Goal: Transaction & Acquisition: Purchase product/service

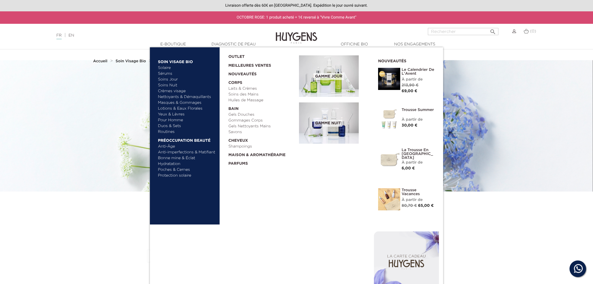
click at [181, 44] on link "  E-Boutique" at bounding box center [173, 44] width 55 height 6
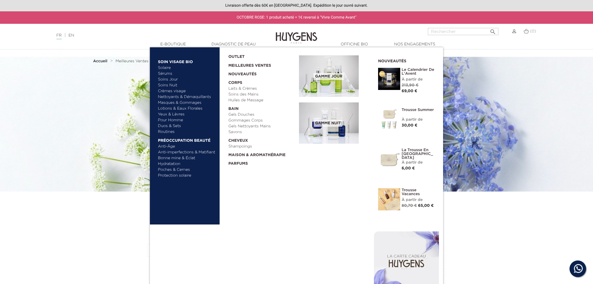
click at [165, 71] on link "Sérums" at bounding box center [187, 74] width 58 height 6
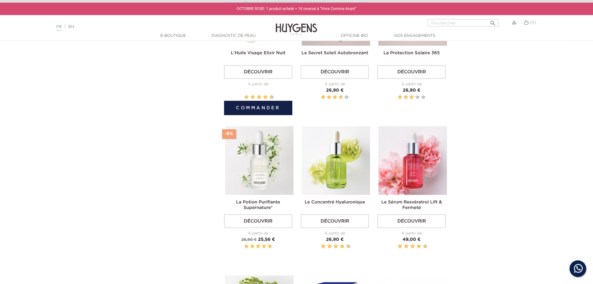
scroll to position [266, 0]
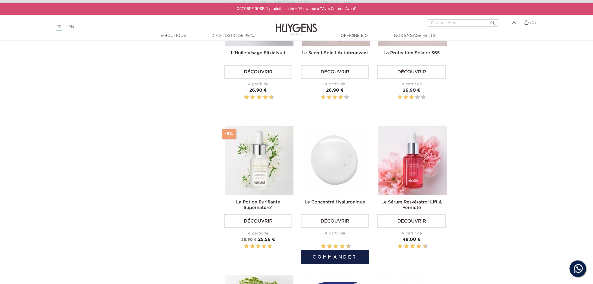
click at [336, 254] on button "Commander" at bounding box center [335, 257] width 68 height 14
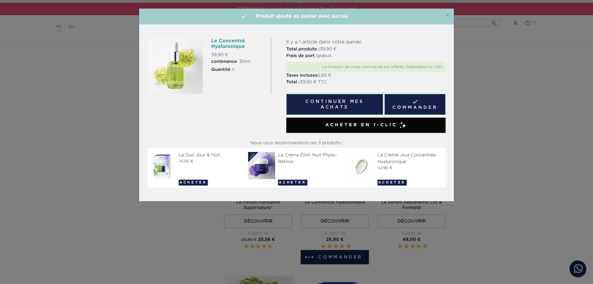
click at [332, 101] on button "Continuer mes achats" at bounding box center [334, 104] width 97 height 21
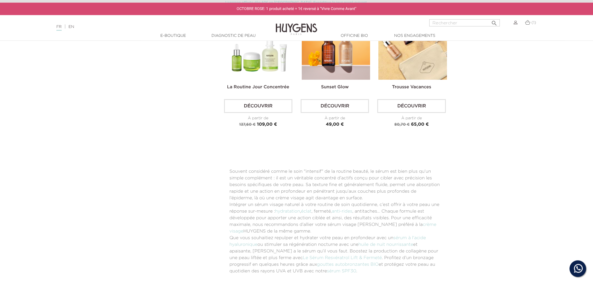
scroll to position [1127, 0]
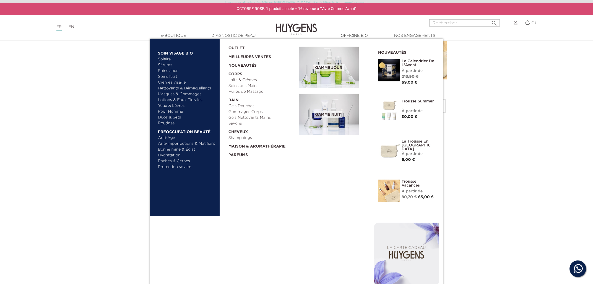
click at [163, 71] on link "Soins Jour" at bounding box center [187, 71] width 58 height 6
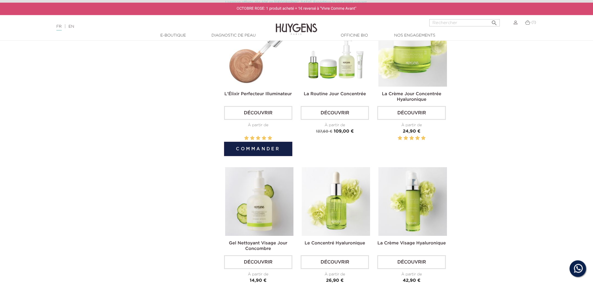
scroll to position [237, 0]
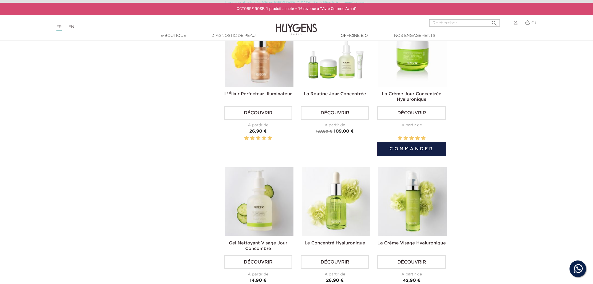
click at [408, 149] on button "Commander" at bounding box center [411, 149] width 68 height 14
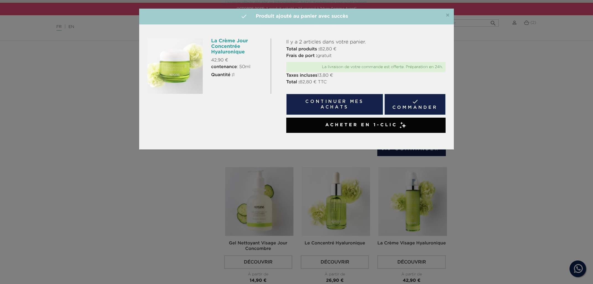
click at [342, 103] on button "Continuer mes achats" at bounding box center [334, 104] width 97 height 21
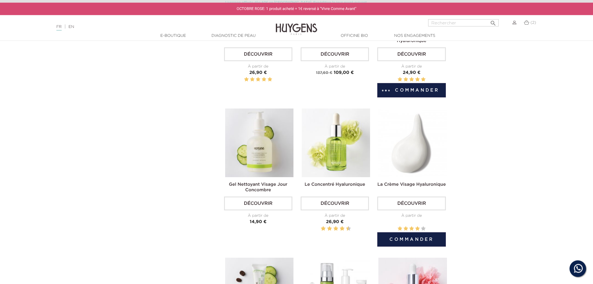
scroll to position [297, 0]
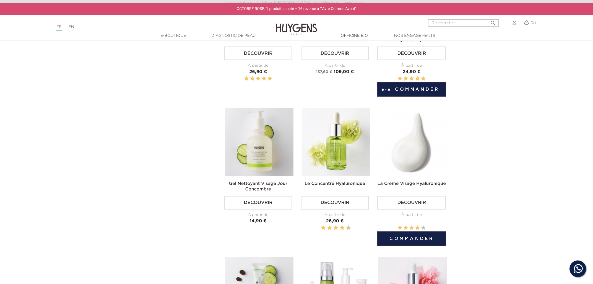
click at [403, 235] on button "Commander" at bounding box center [411, 238] width 68 height 14
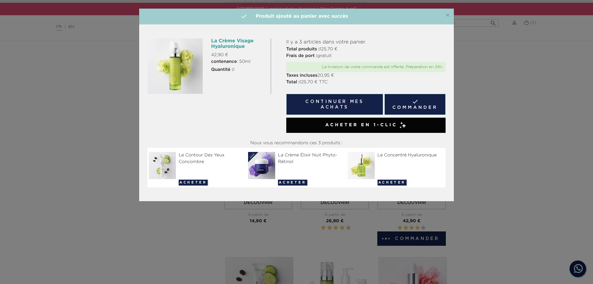
click at [448, 15] on span "×" at bounding box center [448, 15] width 4 height 7
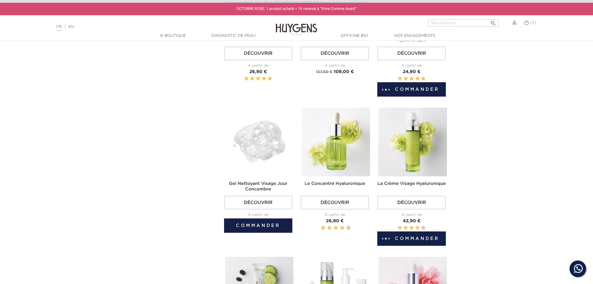
click at [259, 224] on button "Commander" at bounding box center [258, 225] width 68 height 14
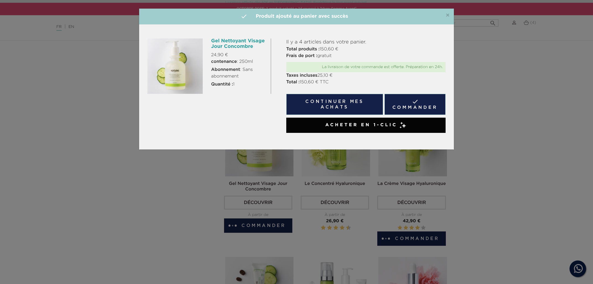
click at [307, 104] on button "Continuer mes achats" at bounding box center [334, 104] width 97 height 21
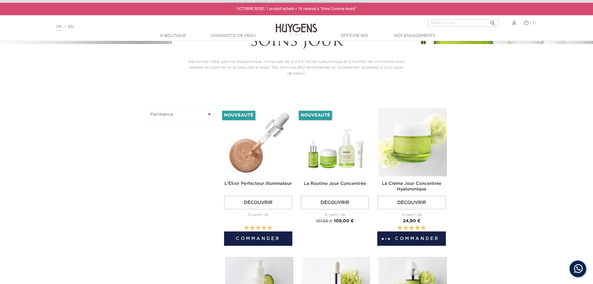
scroll to position [148, 0]
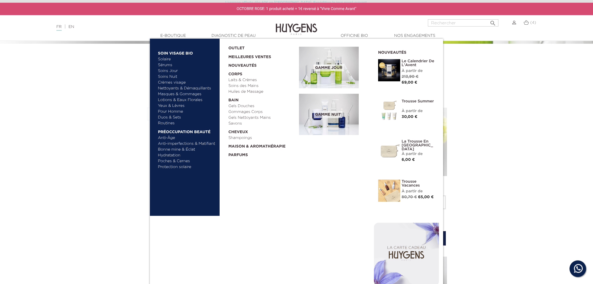
click at [170, 76] on link "Soins Nuit" at bounding box center [184, 77] width 53 height 6
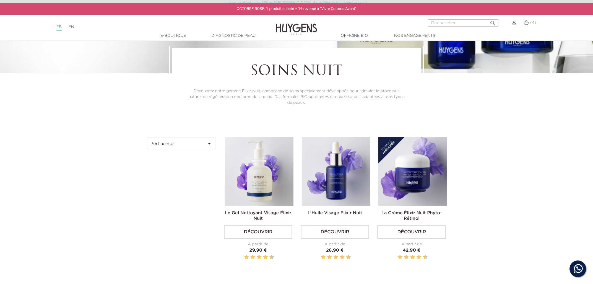
scroll to position [118, 0]
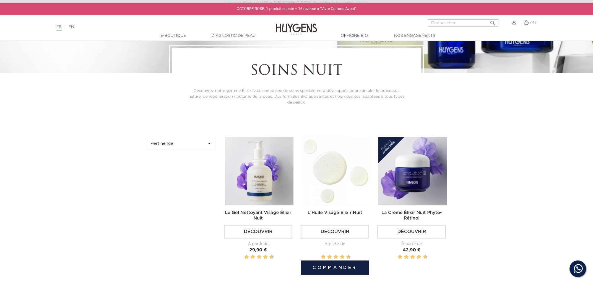
click at [348, 265] on button "Commander" at bounding box center [335, 267] width 68 height 14
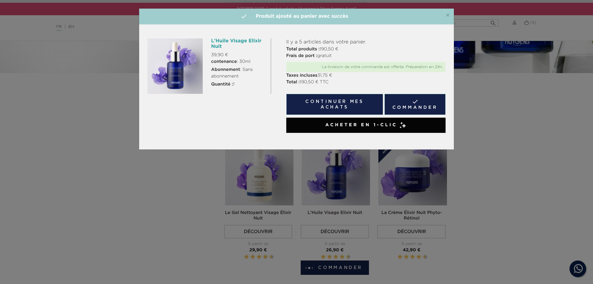
click at [325, 103] on button "Continuer mes achats" at bounding box center [334, 104] width 97 height 21
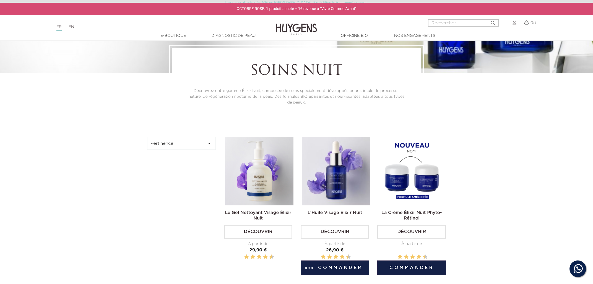
click at [413, 268] on button "Commander" at bounding box center [411, 267] width 68 height 14
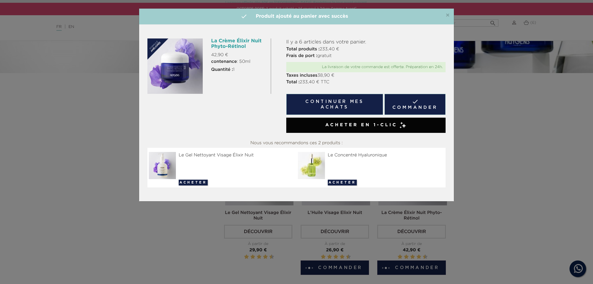
click at [321, 104] on button "Continuer mes achats" at bounding box center [334, 104] width 97 height 21
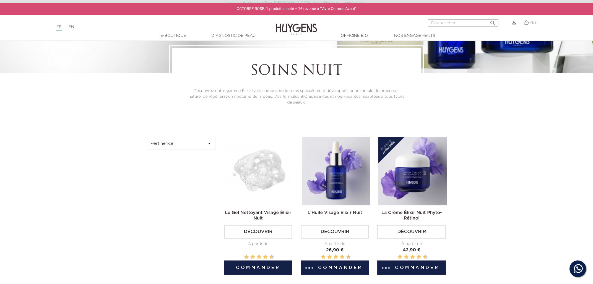
click at [275, 267] on button "Commander" at bounding box center [258, 267] width 68 height 14
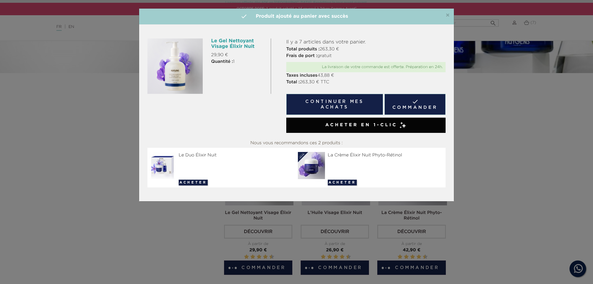
click at [338, 109] on button "Continuer mes achats" at bounding box center [334, 104] width 97 height 21
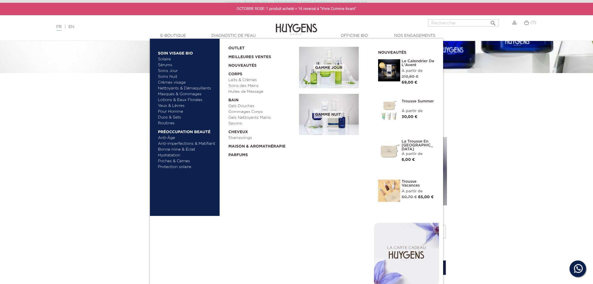
click at [169, 69] on link "Soins Jour" at bounding box center [187, 71] width 58 height 6
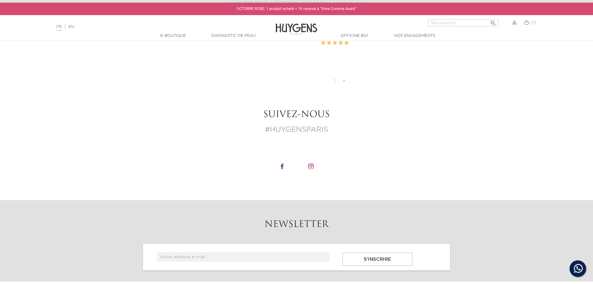
scroll to position [1512, 0]
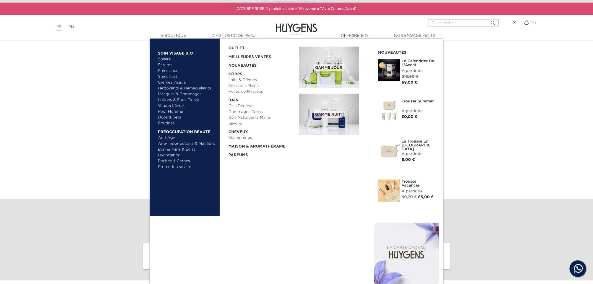
click at [175, 83] on link "Crèmes visage" at bounding box center [187, 83] width 58 height 6
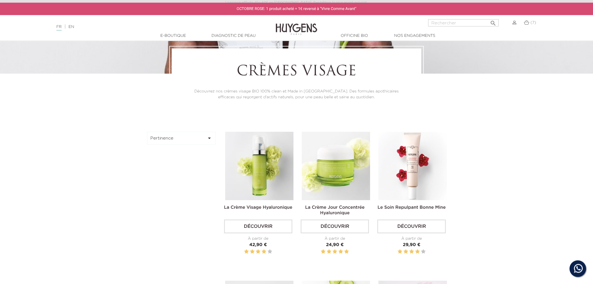
scroll to position [118, 0]
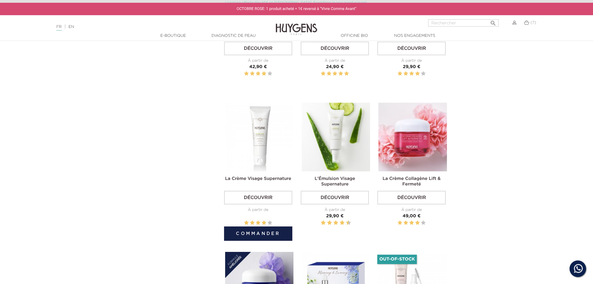
click at [256, 233] on button "Commander" at bounding box center [258, 233] width 68 height 14
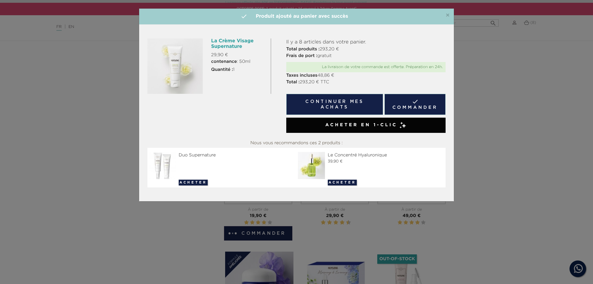
click at [323, 107] on button "Continuer mes achats" at bounding box center [334, 104] width 97 height 21
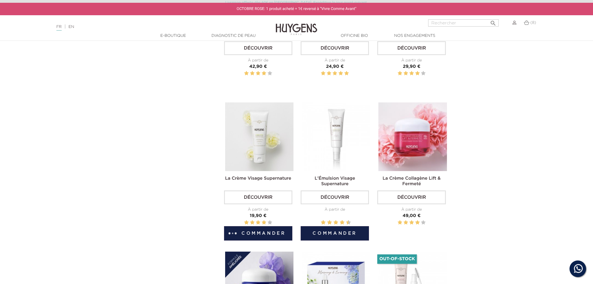
click at [336, 233] on button "Commander" at bounding box center [335, 233] width 68 height 14
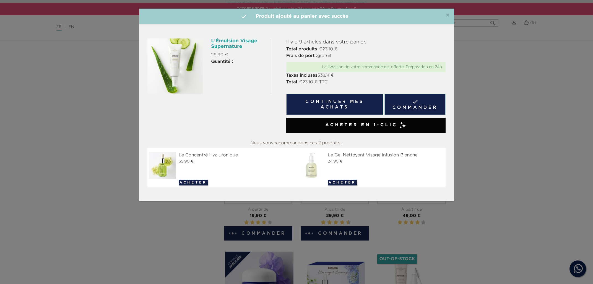
click at [324, 104] on button "Continuer mes achats" at bounding box center [334, 104] width 97 height 21
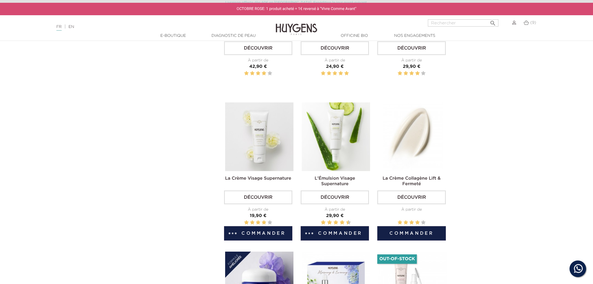
click at [412, 233] on button "Commander" at bounding box center [411, 233] width 68 height 14
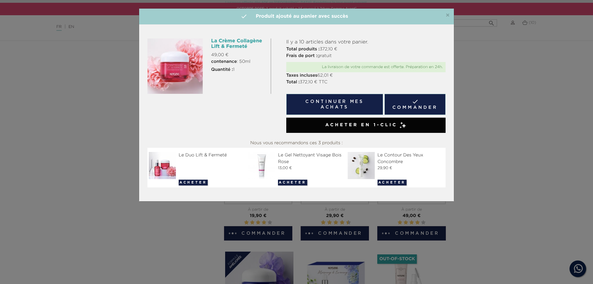
click at [339, 104] on button "Continuer mes achats" at bounding box center [334, 104] width 97 height 21
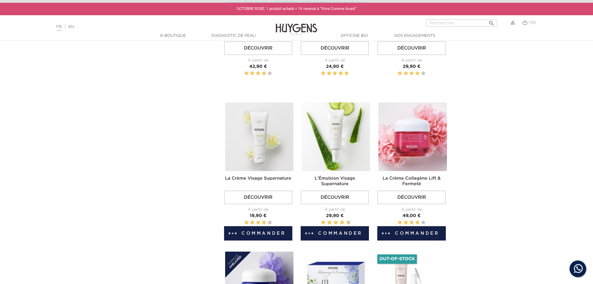
click at [175, 33] on div at bounding box center [296, 33] width 593 height 0
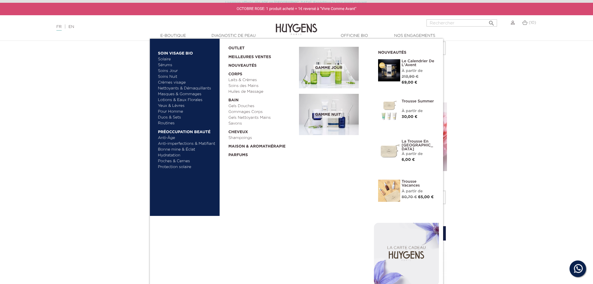
click at [167, 65] on link "Sérums" at bounding box center [187, 65] width 58 height 6
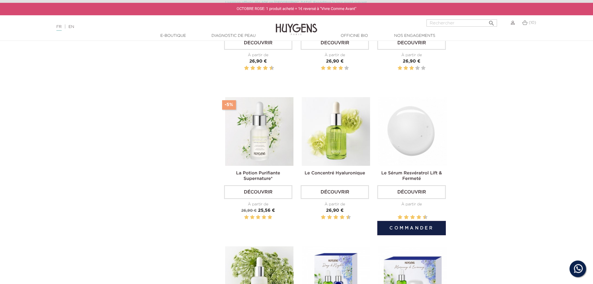
scroll to position [296, 0]
click at [405, 226] on button "Commander" at bounding box center [411, 227] width 68 height 14
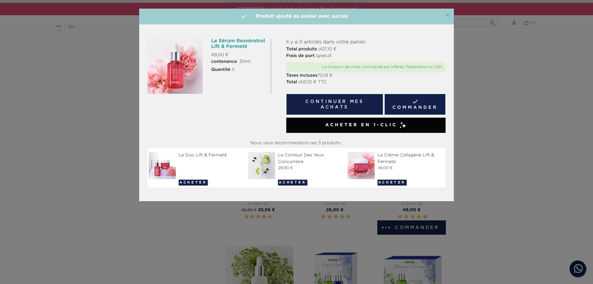
click at [353, 102] on button "Continuer mes achats" at bounding box center [334, 104] width 97 height 21
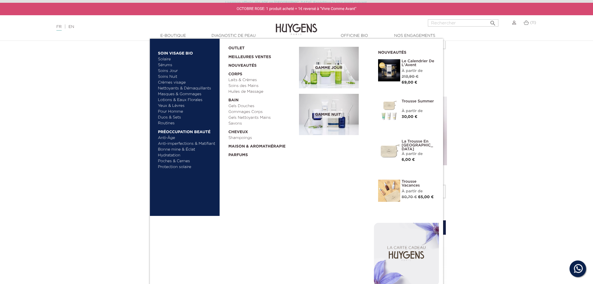
click at [183, 88] on link "Nettoyants & Démaquillants" at bounding box center [187, 88] width 58 height 6
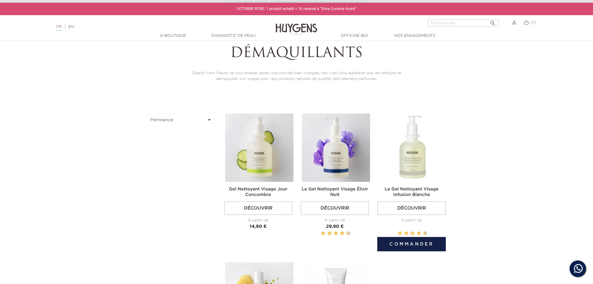
scroll to position [153, 0]
click at [421, 242] on button "Commander" at bounding box center [411, 244] width 68 height 14
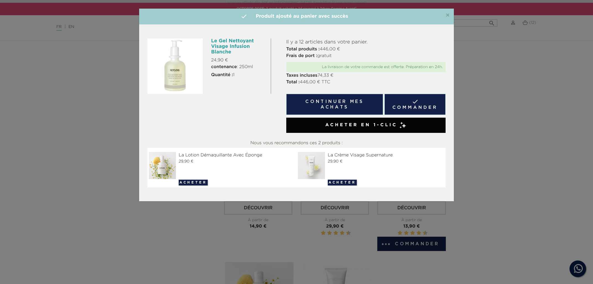
click at [334, 105] on button "Continuer mes achats" at bounding box center [334, 104] width 97 height 21
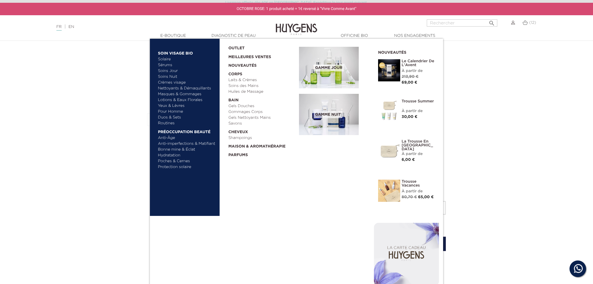
click at [180, 105] on link "Yeux & Lèvres" at bounding box center [187, 106] width 58 height 6
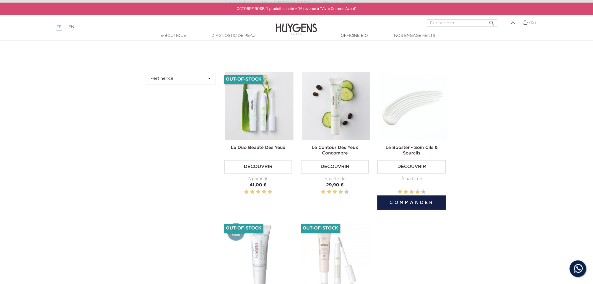
scroll to position [178, 0]
click at [411, 201] on button "Commander" at bounding box center [411, 202] width 68 height 14
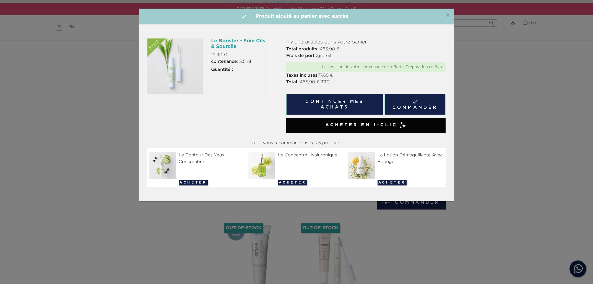
click at [342, 101] on button "Continuer mes achats" at bounding box center [334, 104] width 97 height 21
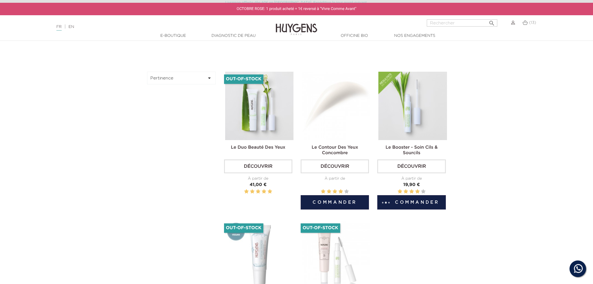
click at [338, 199] on button "Commander" at bounding box center [335, 202] width 68 height 14
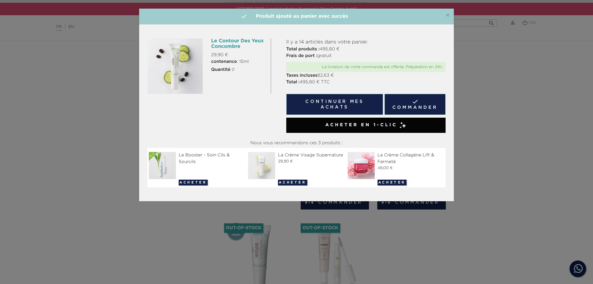
click at [311, 104] on button "Continuer mes achats" at bounding box center [334, 104] width 97 height 21
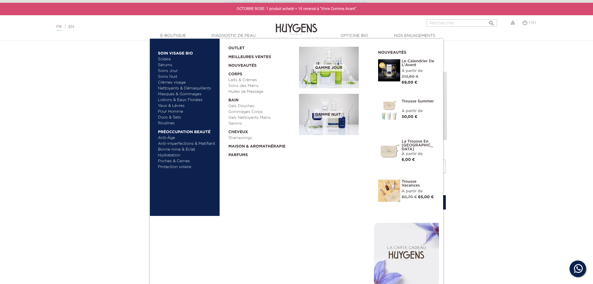
click at [170, 72] on link "Soins Jour" at bounding box center [187, 71] width 58 height 6
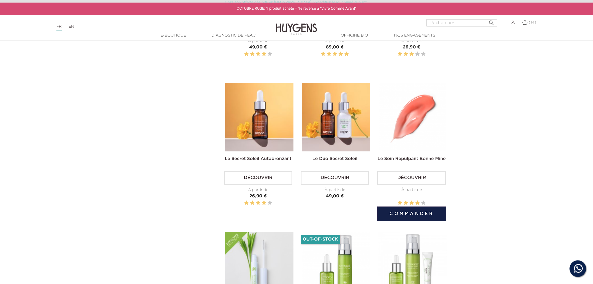
scroll to position [768, 0]
click at [418, 210] on button "Commander" at bounding box center [411, 213] width 68 height 14
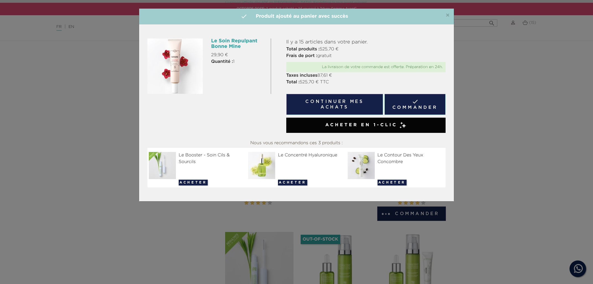
click at [347, 105] on button "Continuer mes achats" at bounding box center [334, 104] width 97 height 21
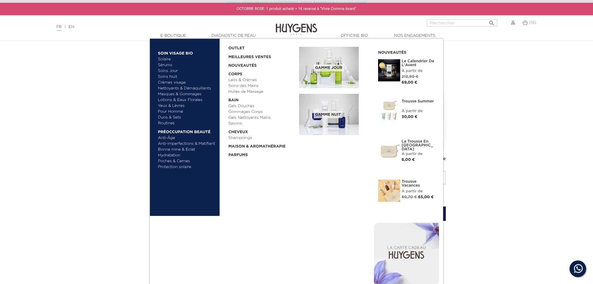
click at [185, 94] on link "Masques & Gommages" at bounding box center [187, 94] width 58 height 6
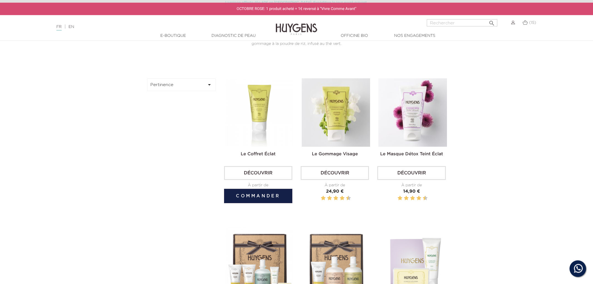
scroll to position [178, 0]
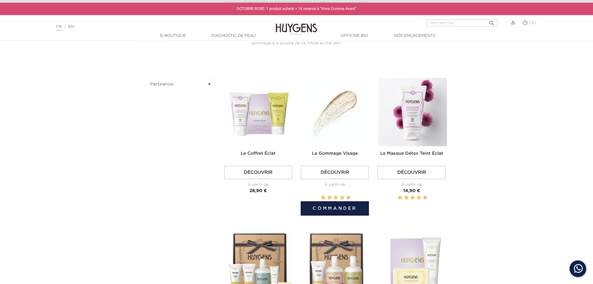
click at [334, 209] on button "Commander" at bounding box center [335, 208] width 68 height 14
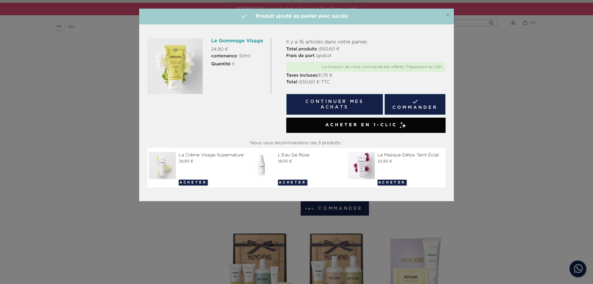
click at [359, 108] on button "Continuer mes achats" at bounding box center [334, 104] width 97 height 21
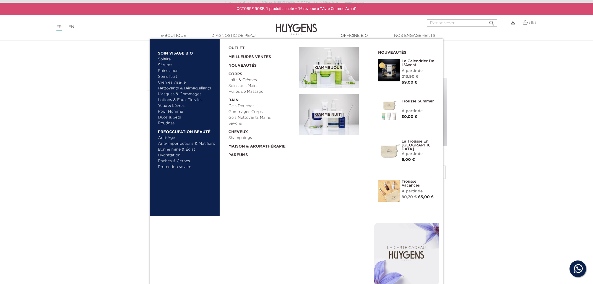
click at [167, 66] on link "Sérums" at bounding box center [187, 65] width 58 height 6
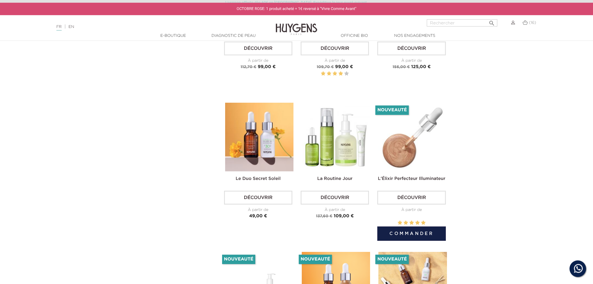
scroll to position [886, 0]
click at [419, 229] on button "Commander" at bounding box center [411, 233] width 68 height 14
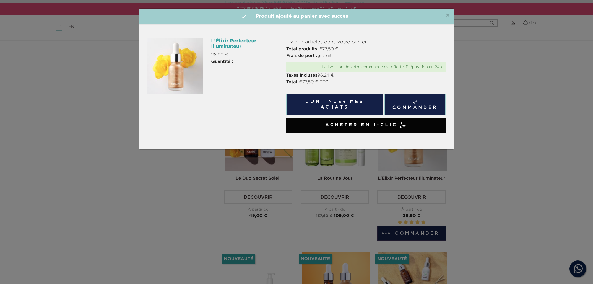
click at [326, 100] on button "Continuer mes achats" at bounding box center [334, 104] width 97 height 21
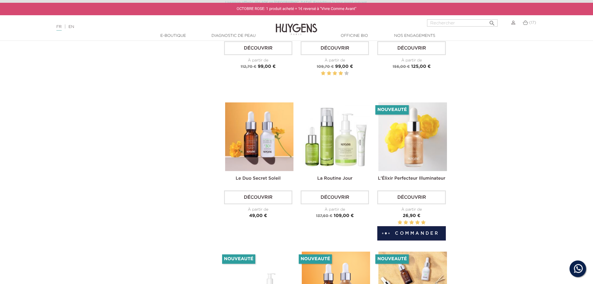
click at [525, 24] on img at bounding box center [525, 22] width 5 height 5
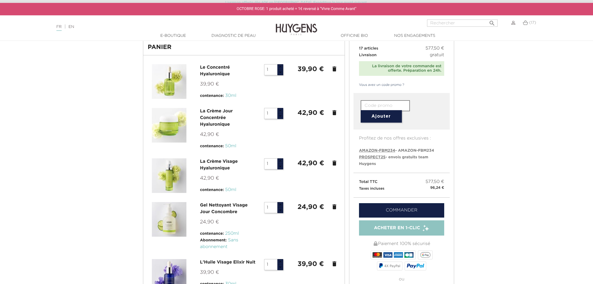
scroll to position [30, 0]
click at [389, 104] on input "text" at bounding box center [385, 105] width 49 height 11
type input "PROSPECT25"
click at [385, 117] on button "Ajouter" at bounding box center [381, 116] width 41 height 12
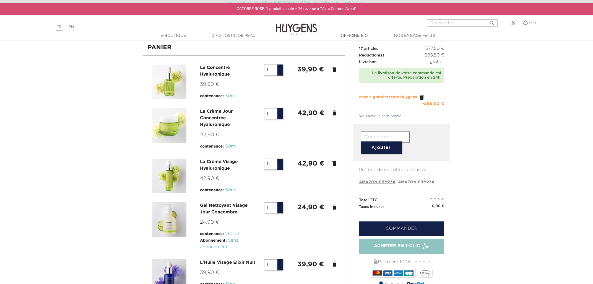
click at [406, 230] on link "Commander" at bounding box center [401, 228] width 85 height 14
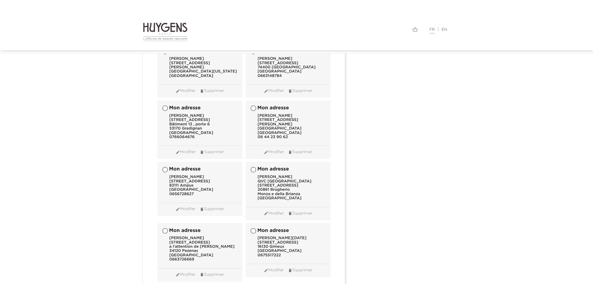
scroll to position [5600, 0]
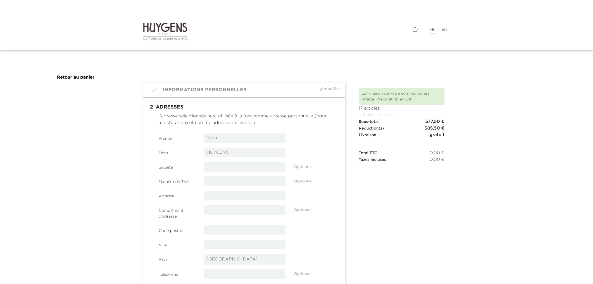
select select "8"
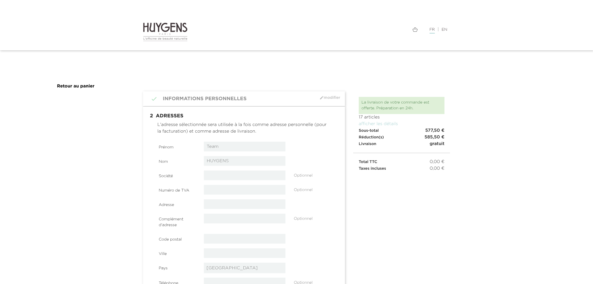
click at [217, 175] on input "text" at bounding box center [245, 175] width 82 height 10
click at [214, 177] on input "text" at bounding box center [245, 175] width 82 height 10
paste input "Global Pass International Co., Ltd"
type input "Global Pass International Co., Ltd"
click at [211, 205] on input "text" at bounding box center [245, 204] width 82 height 10
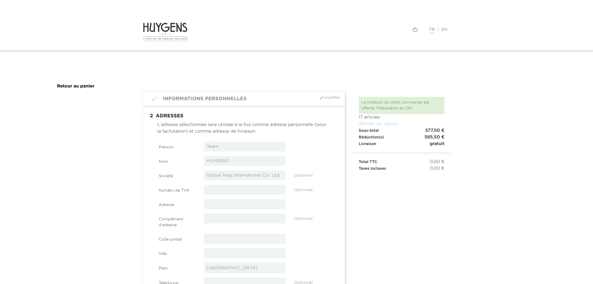
paste input "[STREET_ADDRESS],"
type input "[STREET_ADDRESS],"
click at [217, 218] on input "text" at bounding box center [245, 219] width 82 height 10
paste input "[GEOGRAPHIC_DATA],"
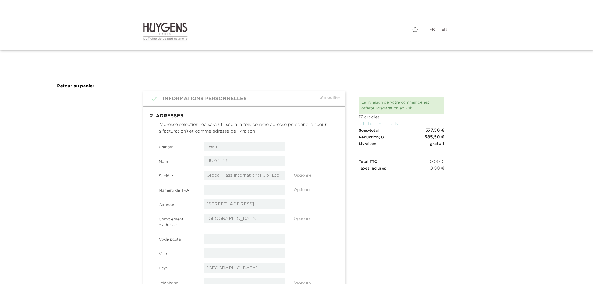
type input "[GEOGRAPHIC_DATA],"
click at [207, 240] on input "text" at bounding box center [245, 239] width 82 height 10
type input "30072"
drag, startPoint x: 236, startPoint y: 219, endPoint x: 198, endPoint y: 213, distance: 38.9
click at [204, 214] on input "[GEOGRAPHIC_DATA]," at bounding box center [245, 219] width 82 height 10
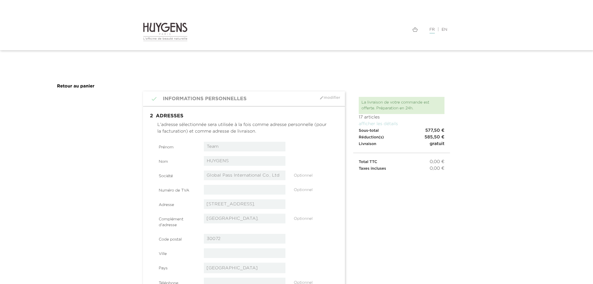
click at [219, 256] on input "text" at bounding box center [245, 253] width 82 height 10
paste input "[GEOGRAPHIC_DATA],"
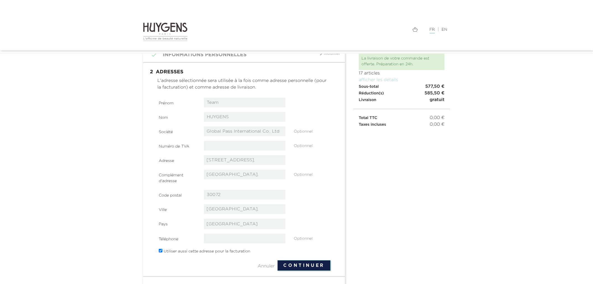
scroll to position [29, 0]
type input "[GEOGRAPHIC_DATA],"
select select "203"
click option "Taïwan" at bounding box center [0, 0] width 0 height 0
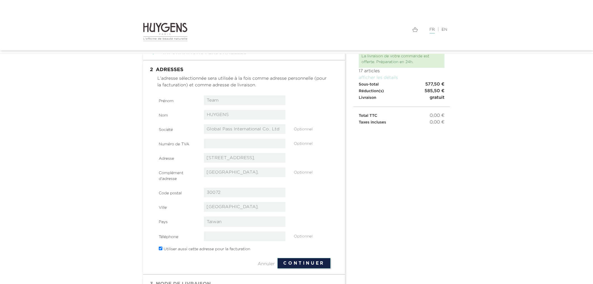
select select "203"
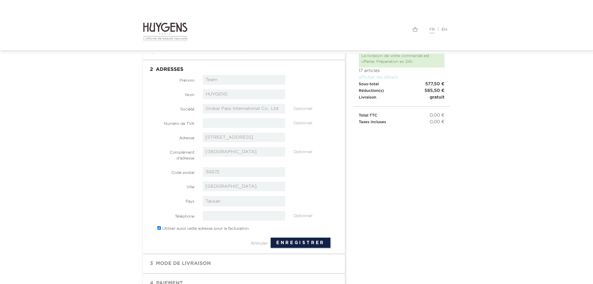
scroll to position [32, 0]
click at [212, 217] on input "tel" at bounding box center [244, 215] width 82 height 10
paste input "+886 3 5455803"
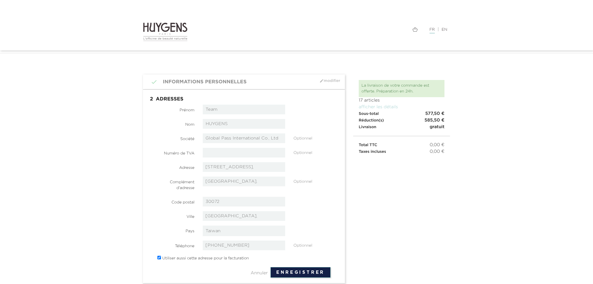
scroll to position [0, 0]
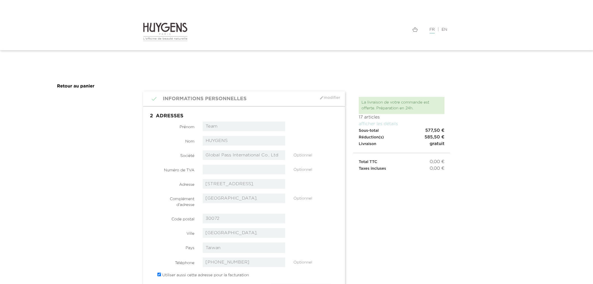
type input "+886 3 5455803"
click at [210, 128] on input "Team" at bounding box center [244, 126] width 82 height 10
drag, startPoint x: 231, startPoint y: 125, endPoint x: 217, endPoint y: 124, distance: 13.9
click at [218, 125] on input "Julien Team" at bounding box center [244, 126] width 82 height 10
type input "Julien"
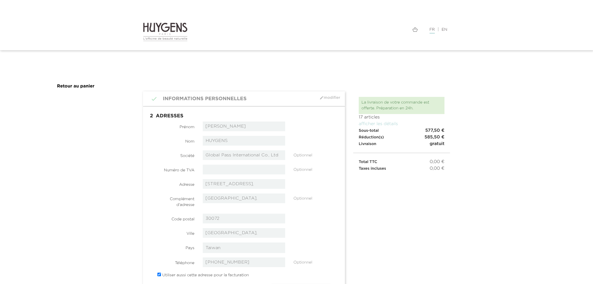
click at [236, 142] on input "HUYGENS" at bounding box center [244, 141] width 82 height 10
type input "H"
drag, startPoint x: 259, startPoint y: 155, endPoint x: 203, endPoint y: 154, distance: 56.5
click at [203, 154] on input "Global Pass International Co., Ltd" at bounding box center [244, 155] width 82 height 10
click at [209, 139] on input "text" at bounding box center [244, 141] width 82 height 10
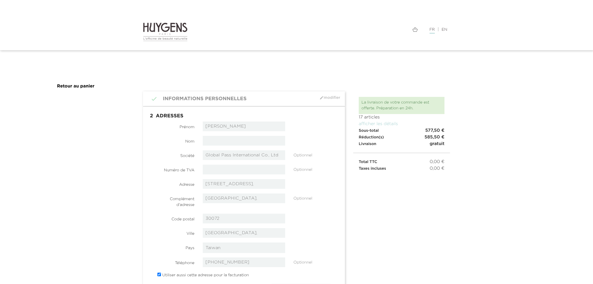
paste input "Global Pass International"
drag, startPoint x: 206, startPoint y: 140, endPoint x: 200, endPoint y: 141, distance: 5.3
click at [203, 141] on input "Global Pass International" at bounding box center [244, 141] width 82 height 10
type input "Global Pass International"
click at [236, 122] on input "Julien" at bounding box center [244, 126] width 82 height 10
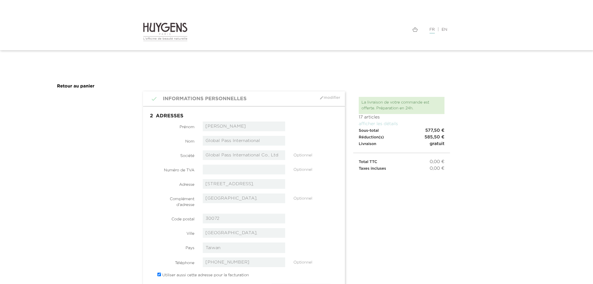
drag, startPoint x: 213, startPoint y: 124, endPoint x: 193, endPoint y: 119, distance: 20.0
click at [203, 121] on input "Julien" at bounding box center [244, 126] width 82 height 10
type input "Man"
drag, startPoint x: 262, startPoint y: 142, endPoint x: 174, endPoint y: 130, distance: 89.0
click at [203, 136] on input "Global Pass International" at bounding box center [244, 141] width 82 height 10
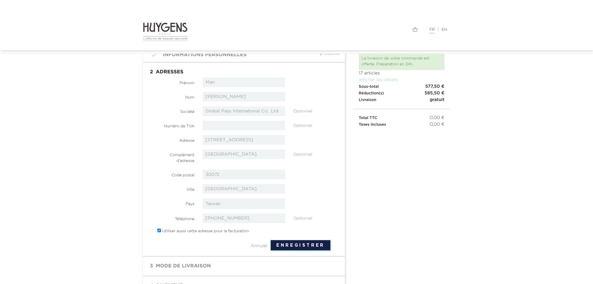
scroll to position [29, 0]
type input "Yun"
click at [307, 247] on button "Enregistrer" at bounding box center [301, 244] width 60 height 11
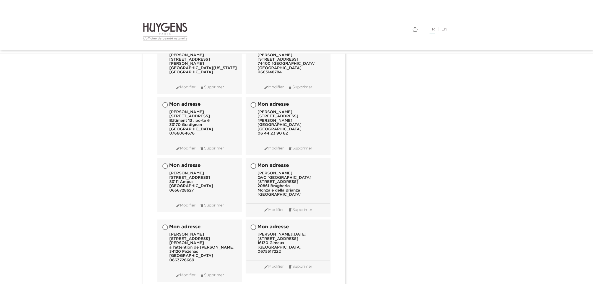
scroll to position [5605, 0]
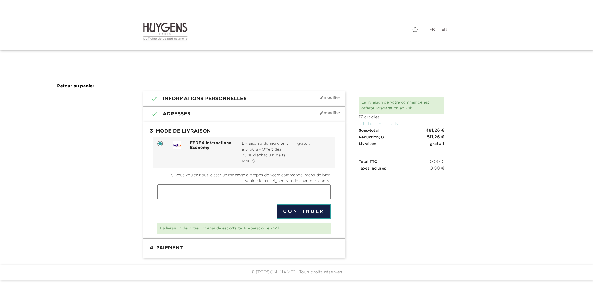
click at [296, 209] on button "Continuer" at bounding box center [303, 211] width 53 height 14
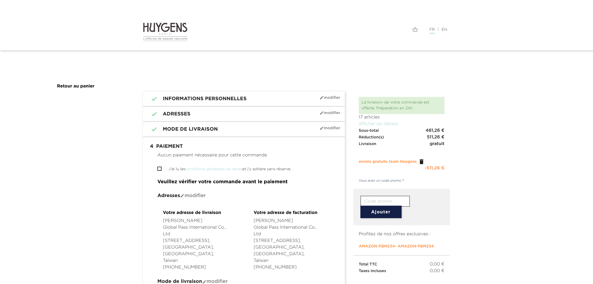
click at [159, 170] on input "J'ai lu les conditions générales de vente et j'y adhère sans réserve." at bounding box center [159, 169] width 4 height 4
checkbox input "true"
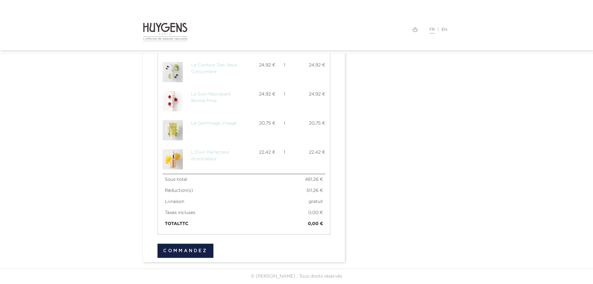
scroll to position [661, 0]
click at [191, 251] on button "Commandez" at bounding box center [185, 250] width 56 height 14
